Goal: Information Seeking & Learning: Check status

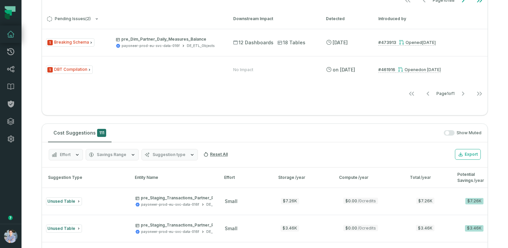
scroll to position [343, 0]
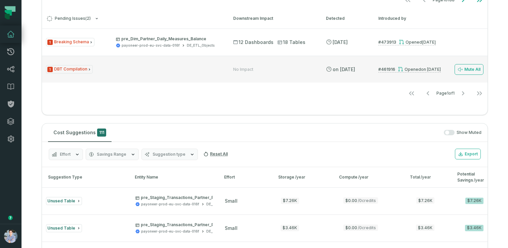
click at [407, 71] on div "Opened [DATE] 11:54:07 PM" at bounding box center [419, 69] width 43 height 5
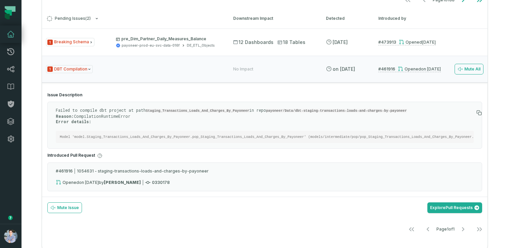
click at [330, 97] on h4 "Issue Description" at bounding box center [264, 94] width 435 height 5
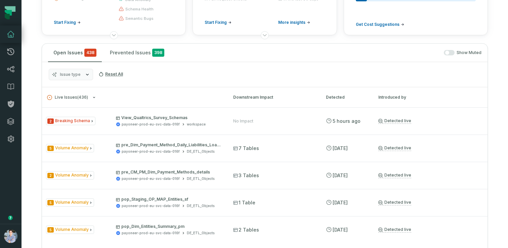
scroll to position [0, 0]
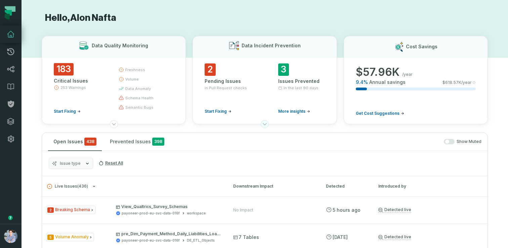
click at [266, 124] on icon at bounding box center [264, 125] width 3 height 2
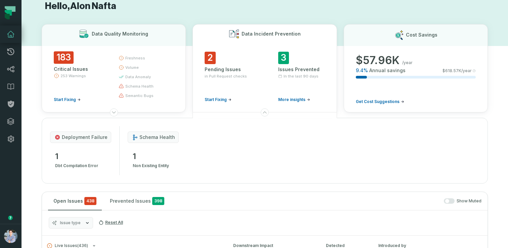
scroll to position [13, 0]
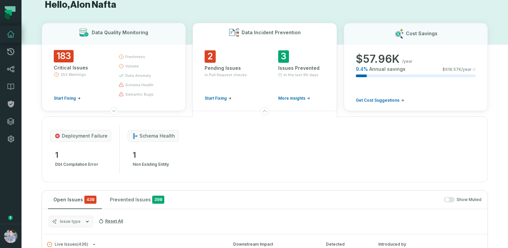
click at [215, 23] on button "Data Incident Prevention 2 Pending Issues in Pull Request checks Start Fixing 3…" at bounding box center [265, 67] width 144 height 88
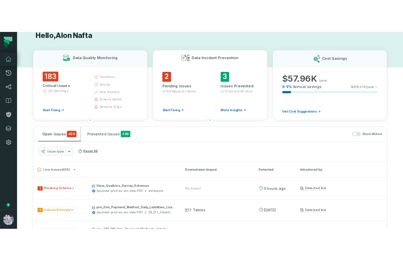
scroll to position [0, 0]
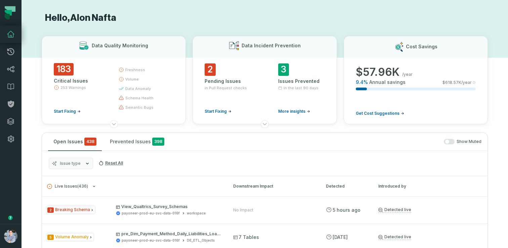
click at [271, 16] on h1 "Hello, Alon Nafta" at bounding box center [265, 18] width 446 height 12
click at [239, 14] on h1 "Hello, Alon Nafta" at bounding box center [265, 18] width 446 height 12
click at [16, 174] on button "button" at bounding box center [11, 186] width 22 height 76
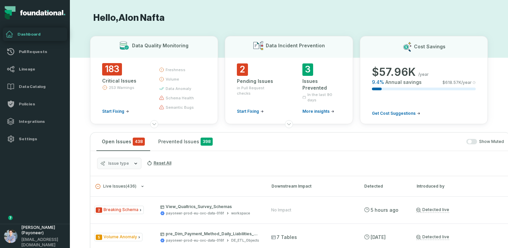
click at [45, 179] on button "button" at bounding box center [35, 186] width 70 height 76
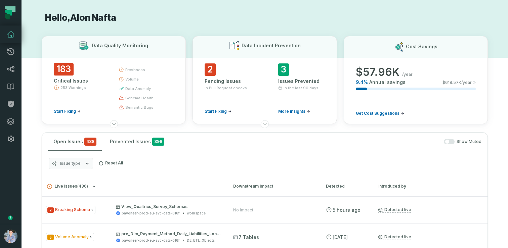
click at [16, 171] on button "button" at bounding box center [11, 186] width 22 height 76
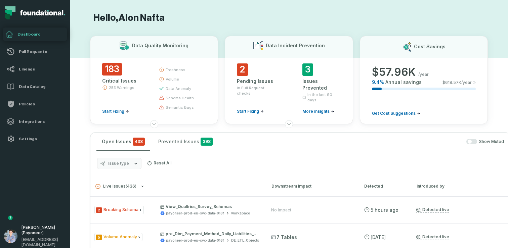
click at [175, 19] on h1 "Hello, Alon Nafta" at bounding box center [289, 18] width 398 height 12
